Goal: Answer question/provide support: Share knowledge or assist other users

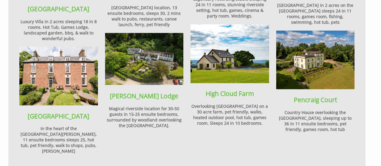
scroll to position [720, 0]
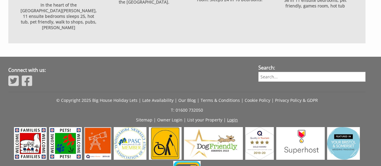
click at [233, 117] on link "Login" at bounding box center [232, 120] width 11 height 6
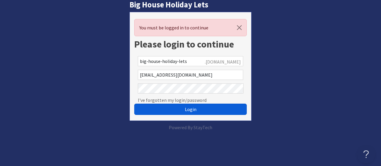
click at [189, 108] on span "Login" at bounding box center [191, 110] width 12 height 6
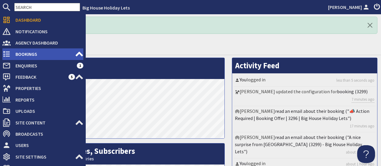
click at [20, 56] on span "Bookings" at bounding box center [43, 54] width 64 height 10
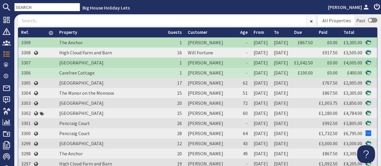
scroll to position [55, 0]
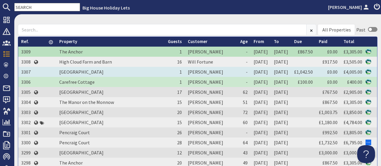
click at [185, 73] on td "Cerys Meade" at bounding box center [211, 72] width 52 height 10
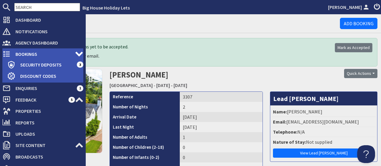
click at [22, 56] on span "Bookings" at bounding box center [43, 54] width 64 height 10
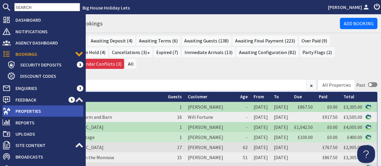
click at [22, 112] on span "Properties" at bounding box center [47, 112] width 73 height 10
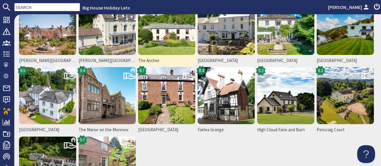
scroll to position [74, 0]
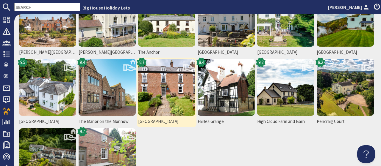
click at [161, 101] on img at bounding box center [166, 87] width 57 height 57
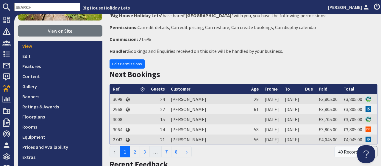
scroll to position [138, 0]
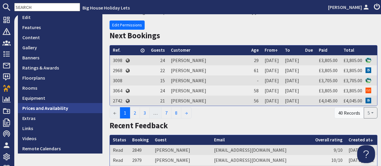
click at [58, 110] on link "Prices and Availability" at bounding box center [60, 108] width 85 height 10
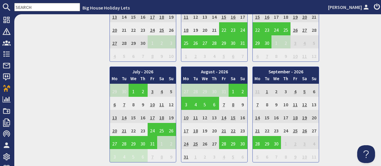
scroll to position [628, 0]
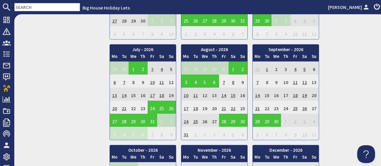
click at [153, 67] on td "3" at bounding box center [153, 68] width 10 height 13
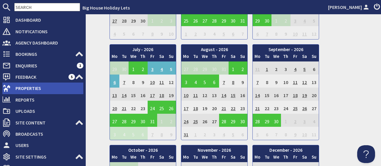
click at [25, 90] on span "Properties" at bounding box center [47, 89] width 73 height 10
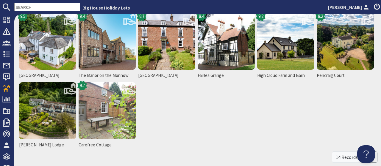
scroll to position [83, 0]
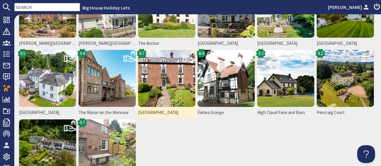
click at [162, 98] on img at bounding box center [166, 78] width 57 height 57
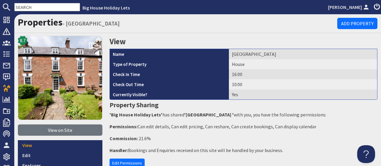
scroll to position [129, 0]
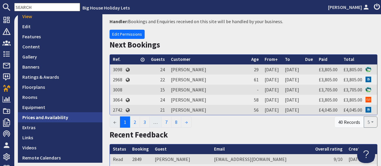
click at [59, 118] on link "Prices and Availability" at bounding box center [60, 118] width 85 height 10
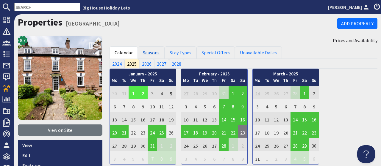
click at [151, 55] on link "Seasons" at bounding box center [151, 52] width 27 height 13
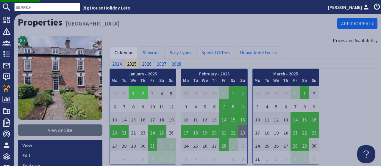
click at [147, 63] on link "2026" at bounding box center [146, 64] width 15 height 10
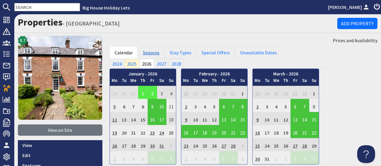
click at [152, 53] on link "Seasons" at bounding box center [151, 52] width 27 height 13
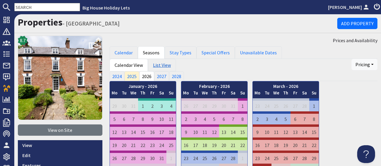
click at [162, 64] on link "List View" at bounding box center [162, 65] width 28 height 13
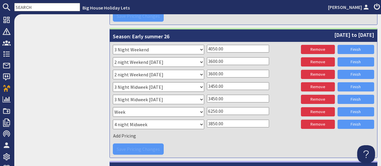
scroll to position [1080, 0]
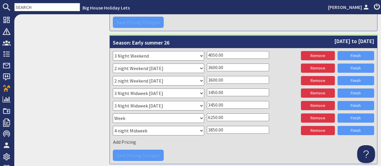
click at [215, 76] on input "3600.00" at bounding box center [238, 80] width 62 height 8
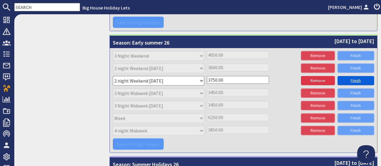
type input "3750.00"
click at [358, 76] on link "Finish" at bounding box center [356, 80] width 37 height 9
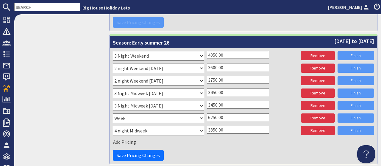
click at [215, 64] on input "3600.00" at bounding box center [238, 68] width 62 height 8
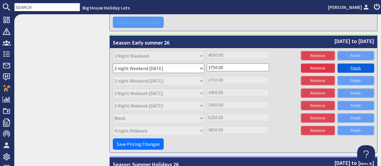
type input "3750.00"
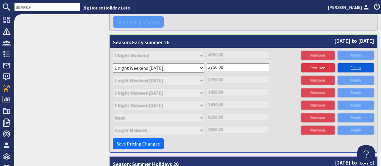
click at [355, 63] on link "Finish" at bounding box center [356, 67] width 37 height 9
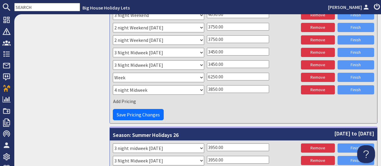
scroll to position [1126, 0]
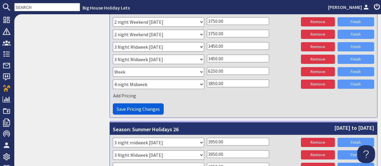
click at [130, 106] on span "Save Pricing Changes" at bounding box center [138, 109] width 43 height 6
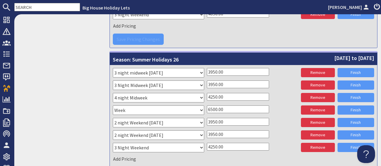
scroll to position [1067, 0]
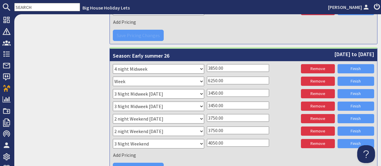
click at [282, 133] on div "Please select a stay type 7 Night New Year 23 4 Night Bank Holiday Midweek 4 Ni…" at bounding box center [244, 111] width 262 height 95
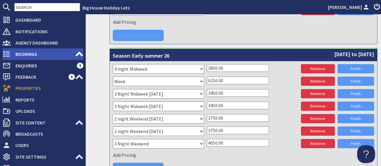
click at [20, 53] on span "Bookings" at bounding box center [43, 54] width 64 height 10
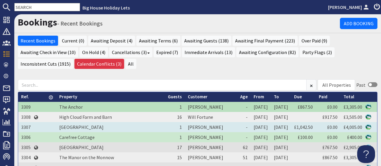
click at [185, 124] on td "Cerys Meade" at bounding box center [211, 127] width 52 height 10
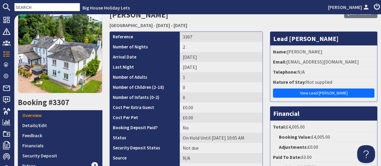
scroll to position [55, 0]
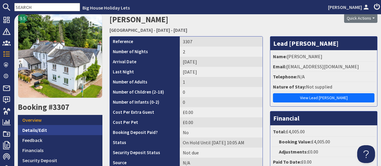
click at [38, 130] on link "Details/Edit" at bounding box center [60, 130] width 85 height 10
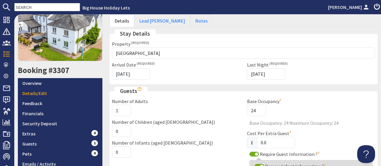
scroll to position [55, 0]
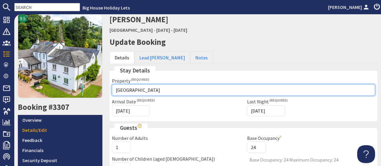
click at [112, 85] on select "Please select a property Holly Tree House The Manor on the Monnow Bromsash Hous…" at bounding box center [243, 90] width 263 height 11
select select "626"
click option "[GEOGRAPHIC_DATA]" at bounding box center [0, 0] width 0 height 0
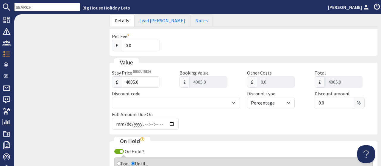
scroll to position [286, 0]
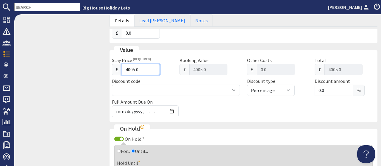
click at [140, 67] on input "4005.0" at bounding box center [141, 69] width 38 height 11
type input "4005"
type input "4005.00"
type input "400"
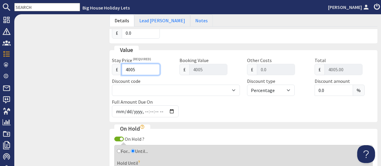
type input "400"
type input "400.00"
type input "40"
type input "40.00"
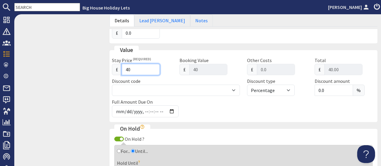
type input "4"
type input "4.00"
type input "0"
type input "0.00"
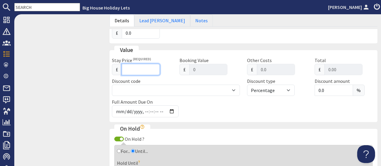
type input "3"
type input "3.00"
type input "38"
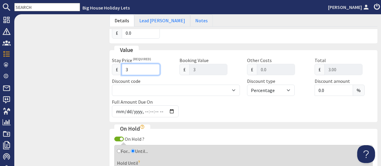
type input "38.00"
type input "380"
type input "380.00"
type input "3805"
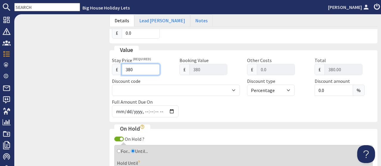
type input "3805"
type input "3805.00"
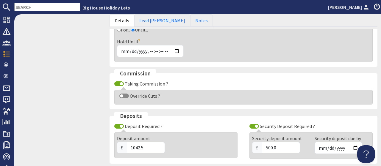
scroll to position [462, 0]
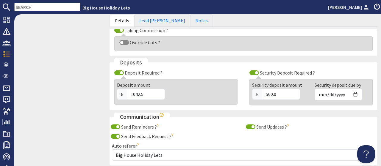
type input "3805"
click at [149, 89] on input "1042.5" at bounding box center [146, 94] width 38 height 11
type input "1"
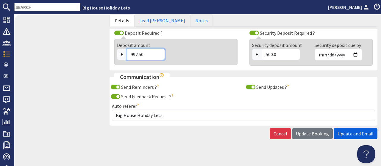
type input "992.50"
click at [349, 131] on span "Update and Email" at bounding box center [356, 134] width 36 height 6
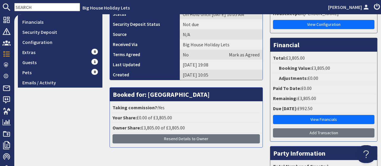
scroll to position [222, 0]
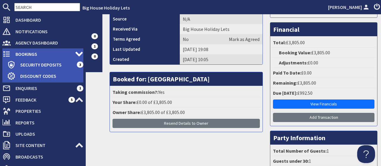
click at [20, 53] on span "Bookings" at bounding box center [43, 54] width 64 height 10
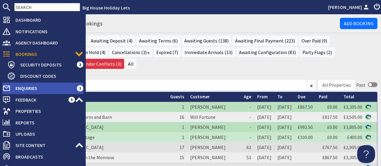
click at [24, 88] on span "Enquiries" at bounding box center [44, 89] width 66 height 10
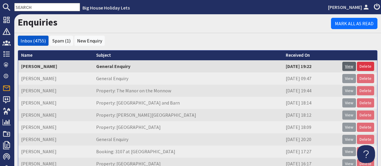
click at [353, 69] on link "View" at bounding box center [350, 66] width 14 height 9
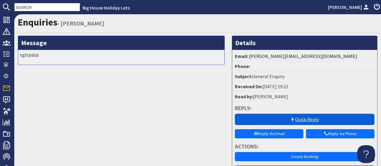
click at [307, 122] on link "Quick Reply" at bounding box center [305, 119] width 140 height 11
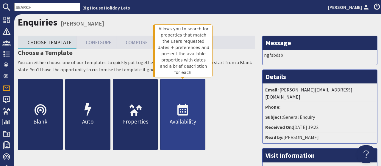
click at [181, 114] on icon at bounding box center [183, 110] width 14 height 14
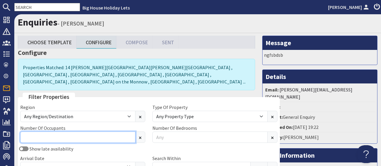
click at [115, 134] on input "Number Of Occupants" at bounding box center [77, 137] width 115 height 11
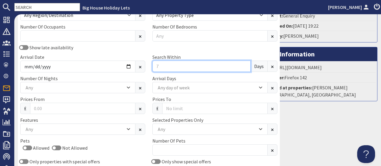
click at [157, 61] on input "Search Within" at bounding box center [201, 66] width 98 height 11
type input "0"
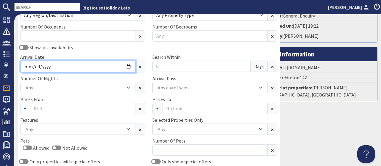
click at [53, 61] on input "Arrival Date" at bounding box center [77, 67] width 115 height 12
click at [32, 61] on input "Arrival Date" at bounding box center [77, 67] width 115 height 12
click at [117, 61] on input "Arrival Date" at bounding box center [77, 67] width 115 height 12
type input "2025-11-21"
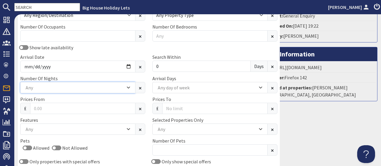
click at [127, 86] on icon "Combobox" at bounding box center [128, 88] width 3 height 4
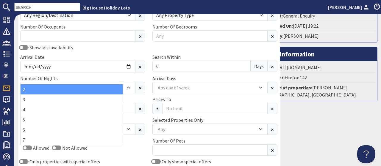
click at [27, 91] on div "2" at bounding box center [72, 90] width 102 height 10
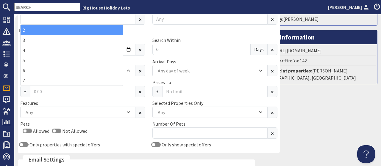
scroll to position [115, 0]
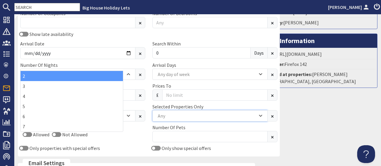
click at [259, 114] on icon "Combobox" at bounding box center [260, 116] width 3 height 4
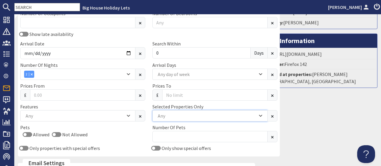
click at [234, 110] on div "Any" at bounding box center [209, 115] width 115 height 11
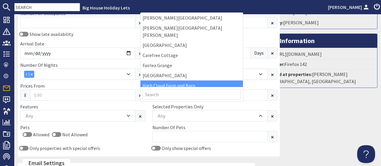
click at [169, 81] on div "High Cloud Farm and Barn" at bounding box center [192, 86] width 102 height 10
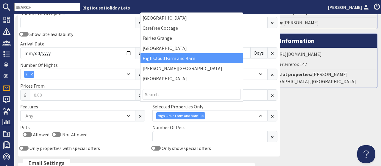
scroll to position [37, 0]
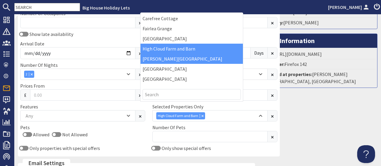
click at [169, 54] on div "[PERSON_NAME][GEOGRAPHIC_DATA]" at bounding box center [192, 59] width 102 height 10
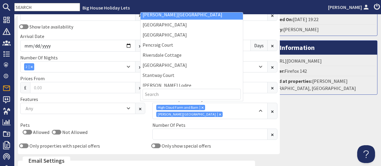
scroll to position [83, 0]
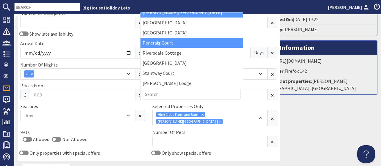
click at [164, 38] on div "Pencraig Court" at bounding box center [192, 43] width 102 height 10
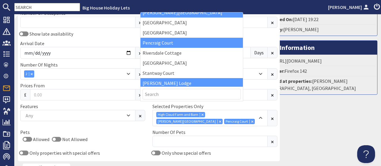
scroll to position [108, 0]
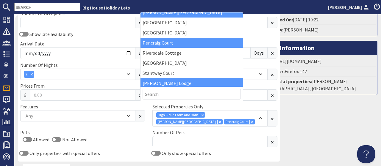
click at [173, 78] on div "[PERSON_NAME] Lodge" at bounding box center [192, 83] width 102 height 10
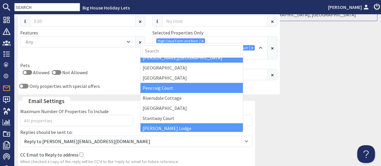
scroll to position [189, 0]
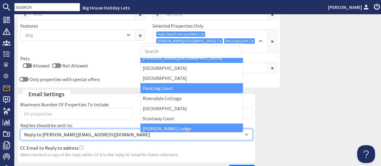
click at [20, 129] on select "Reply to alison@bhhl.co.uk Reply to enquiries@bhhl.co.uk" at bounding box center [136, 134] width 233 height 11
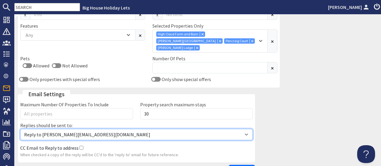
select select "reply_to_composer"
click option "Reply to enquiries@bhhl.co.uk" at bounding box center [0, 0] width 0 height 0
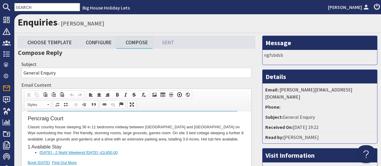
scroll to position [612, 0]
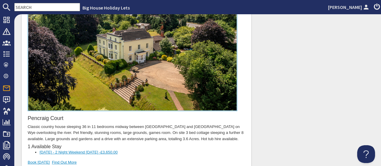
scroll to position [609, 0]
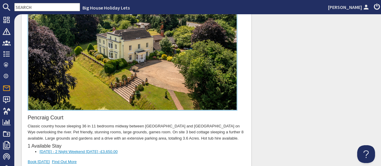
click at [115, 152] on span "£3,650.00" at bounding box center [108, 152] width 17 height 4
click at [204, 153] on li "21/11/2025 - 2 Night Weekend Friday - £3,750.00" at bounding box center [137, 153] width 194 height 6
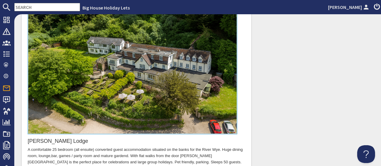
scroll to position [925, 0]
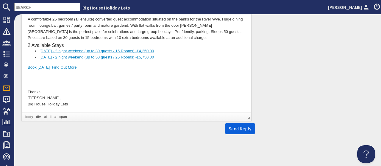
click at [238, 130] on span "Send Reply" at bounding box center [240, 129] width 22 height 6
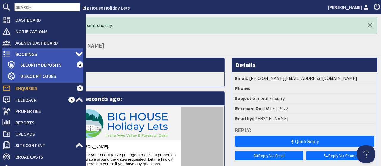
click at [27, 54] on span "Bookings" at bounding box center [43, 54] width 64 height 10
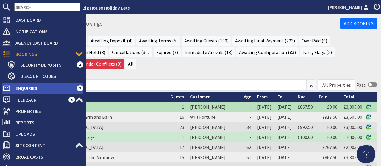
click at [28, 89] on span "Enquiries" at bounding box center [44, 89] width 66 height 10
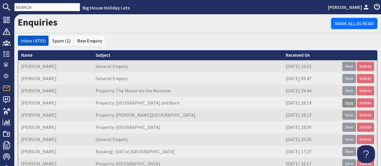
click at [348, 102] on link "View" at bounding box center [350, 103] width 14 height 9
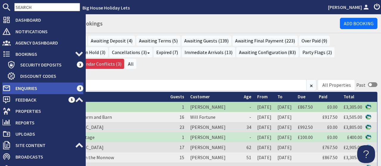
click at [18, 88] on span "Enquiries" at bounding box center [44, 89] width 66 height 10
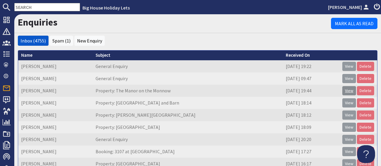
click at [348, 91] on link "View" at bounding box center [350, 90] width 14 height 9
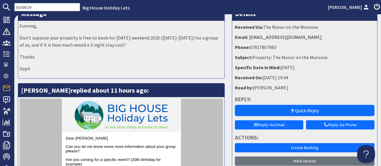
scroll to position [18, 0]
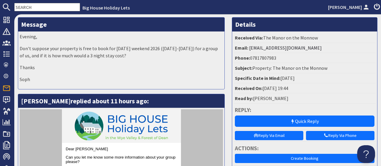
click at [169, 62] on div "Evening, Don't suppose your property is free to book for Easter weekend 2026 (3…" at bounding box center [121, 61] width 206 height 58
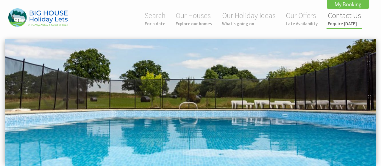
click at [338, 20] on link "Contact Us Enquire today" at bounding box center [344, 19] width 33 height 16
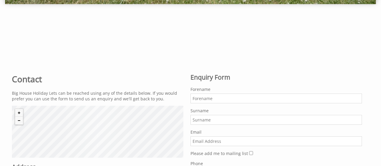
scroll to position [279, 0]
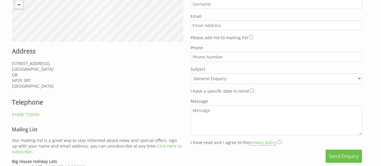
paste input "[PERSON_NAME][EMAIL_ADDRESS][DOMAIN_NAME]"
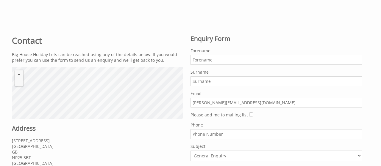
type input "[PERSON_NAME][EMAIL_ADDRESS][DOMAIN_NAME]"
click at [220, 60] on input "Forename" at bounding box center [277, 60] width 172 height 10
type input "[PERSON_NAME]"
click at [209, 78] on input "Surname" at bounding box center [277, 82] width 172 height 10
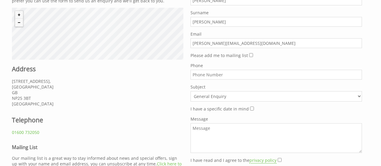
scroll to position [263, 0]
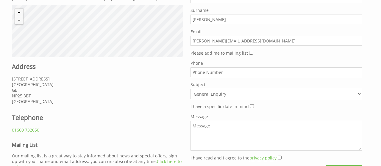
type input "[PERSON_NAME]"
click at [250, 52] on input "Please add me to mailing list" at bounding box center [251, 53] width 4 height 4
checkbox input "true"
click at [216, 129] on textarea "Message" at bounding box center [277, 136] width 172 height 30
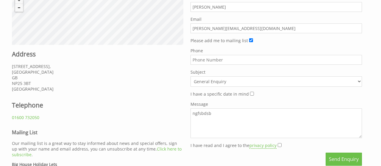
scroll to position [279, 0]
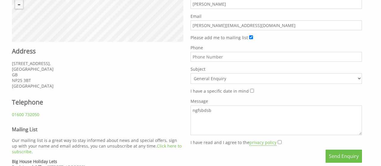
type textarea "ngfsbdsb"
click at [278, 141] on input "I have read and I agree to the privacy policy" at bounding box center [280, 143] width 4 height 4
checkbox input "true"
click at [342, 152] on button "Send Enquiry" at bounding box center [344, 156] width 36 height 13
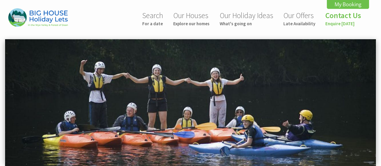
scroll to position [0, 38]
